Goal: Information Seeking & Learning: Learn about a topic

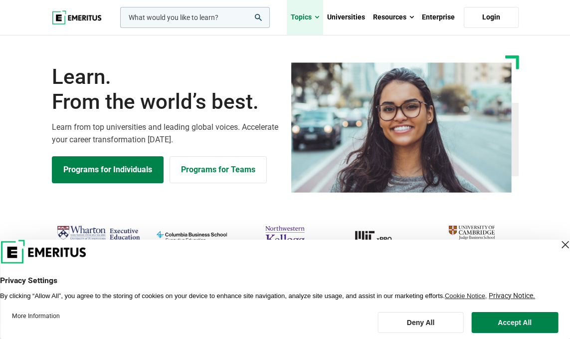
click at [314, 17] on link "Topics" at bounding box center [305, 17] width 36 height 35
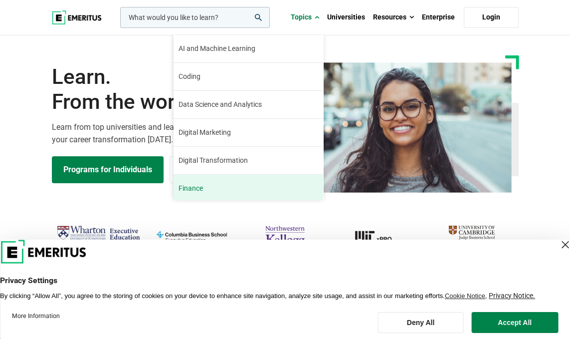
click at [253, 188] on link "Finance The finance industry has remained relatively stable through the turbule…" at bounding box center [249, 188] width 150 height 27
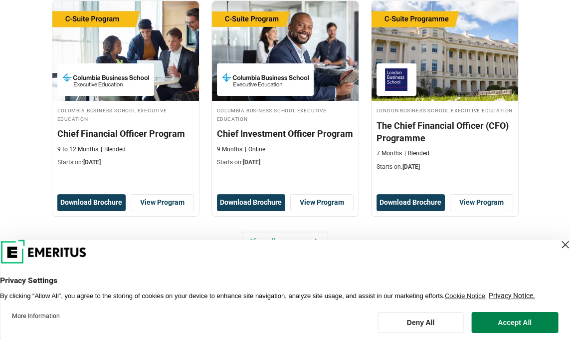
scroll to position [282, 0]
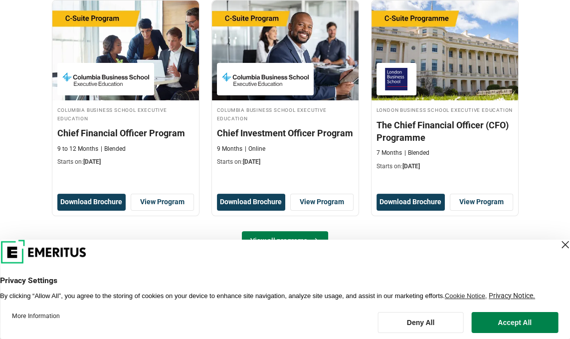
click at [291, 231] on link "View all programs" at bounding box center [285, 240] width 86 height 19
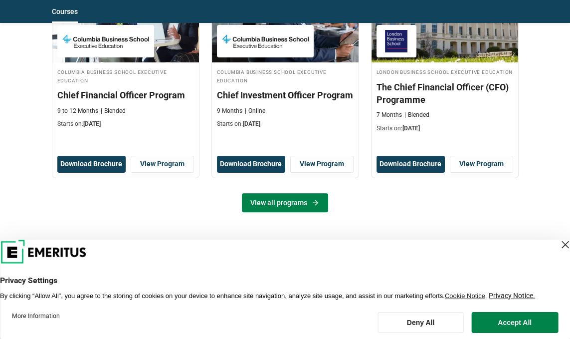
scroll to position [330, 0]
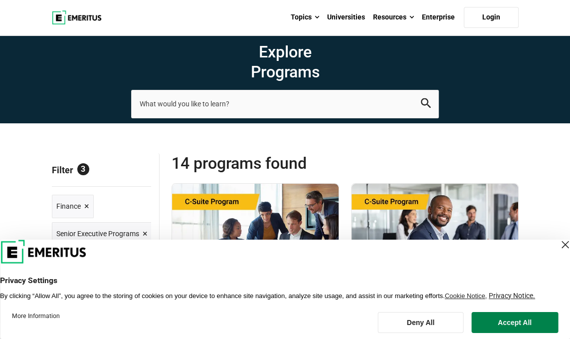
click at [559, 249] on div "Close Layer" at bounding box center [566, 245] width 14 height 14
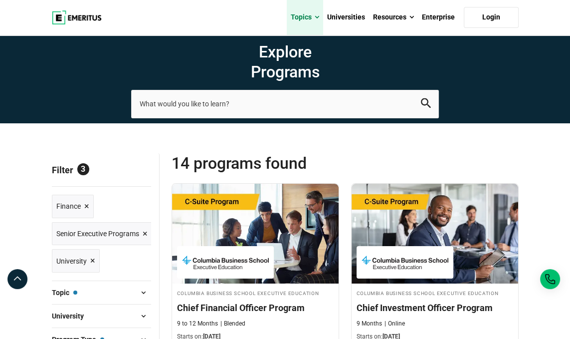
click at [303, 16] on link "Topics" at bounding box center [305, 17] width 36 height 35
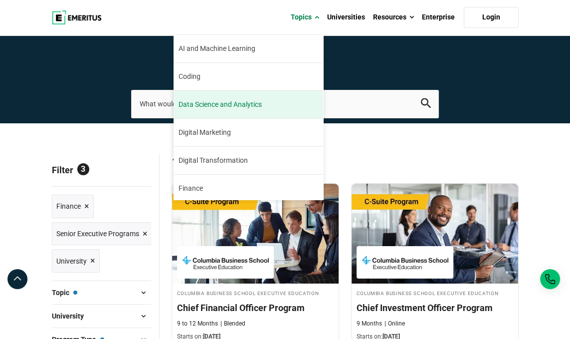
click at [257, 105] on span "Data Science and Analytics" at bounding box center [220, 104] width 83 height 10
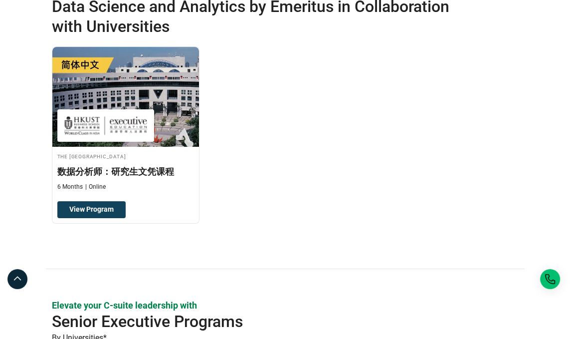
scroll to position [245, 0]
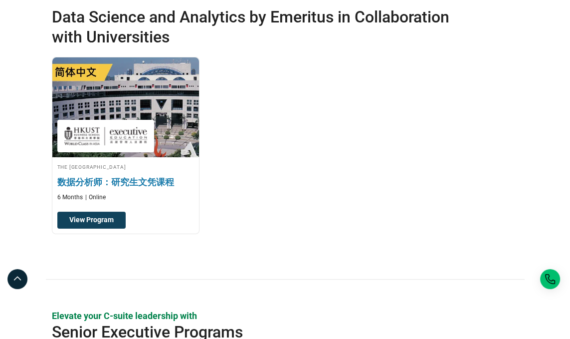
click at [69, 169] on h4 "The Hong Kong University of Science and Technology" at bounding box center [125, 166] width 137 height 8
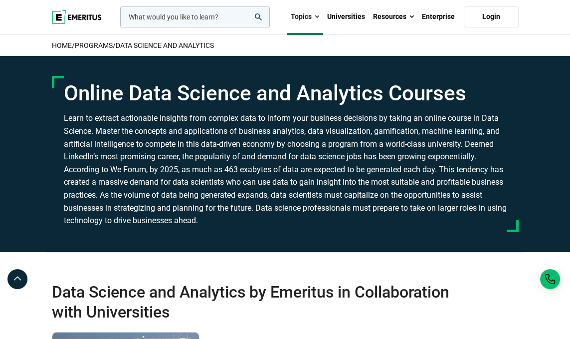
scroll to position [0, 0]
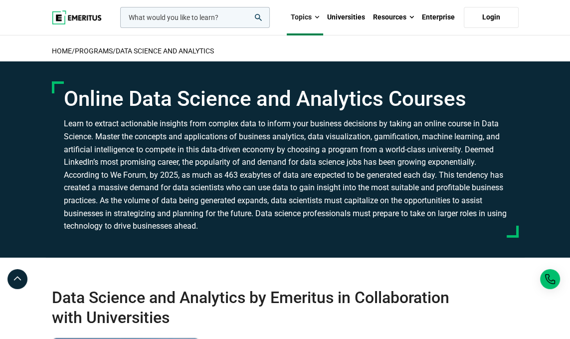
click at [311, 16] on link "Topics" at bounding box center [305, 17] width 36 height 35
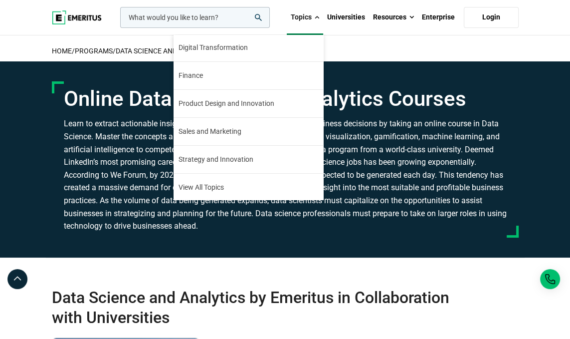
scroll to position [113, 0]
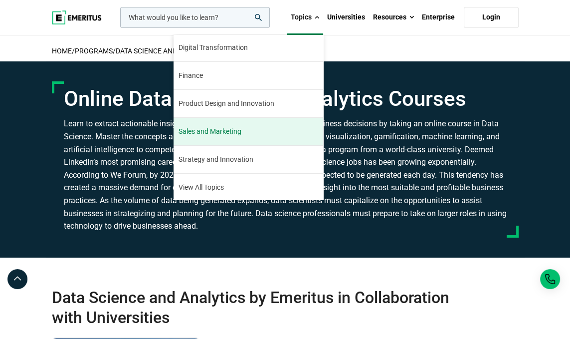
click at [237, 129] on span "Sales and Marketing" at bounding box center [210, 131] width 63 height 10
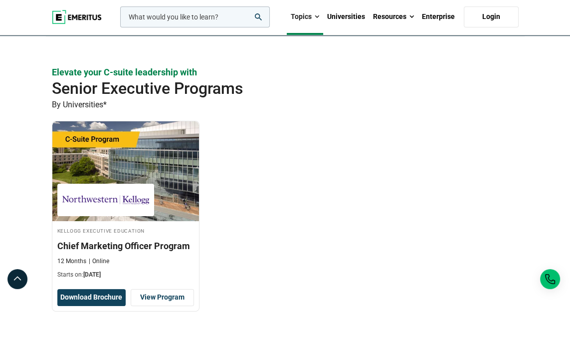
scroll to position [197, 0]
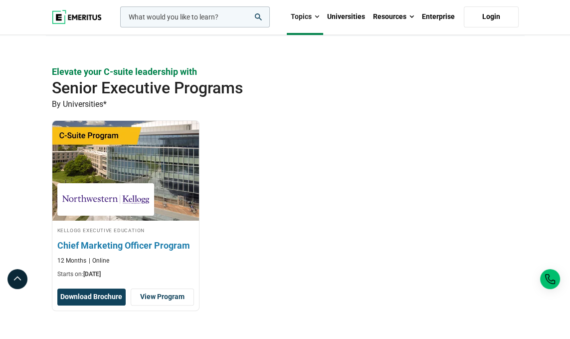
click at [67, 237] on div "Kellogg Executive Education Chief Marketing Officer Program 12 Months Online St…" at bounding box center [125, 252] width 147 height 53
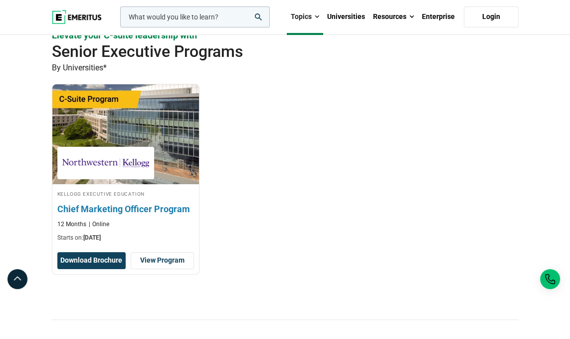
scroll to position [245, 0]
